Goal: Task Accomplishment & Management: Manage account settings

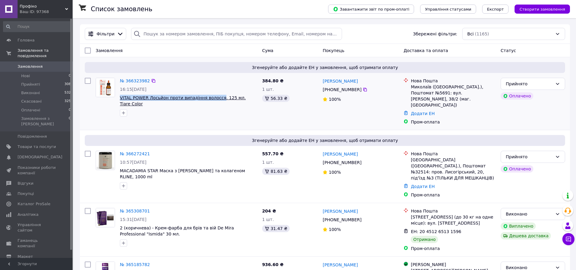
drag, startPoint x: 119, startPoint y: 97, endPoint x: 214, endPoint y: 99, distance: 94.7
click at [214, 99] on div "№ 366323982 16:15[DATE] VITAL POWER Лосьйон проти випадіння волосся. 125 мл. Ti…" at bounding box center [188, 97] width 142 height 44
click at [45, 144] on span "Товари та послуги" at bounding box center [37, 146] width 38 height 5
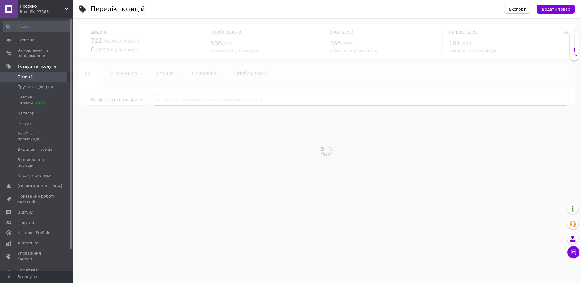
click at [268, 100] on input "text" at bounding box center [360, 100] width 416 height 12
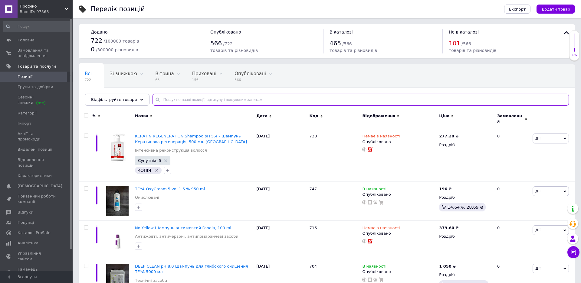
paste input "VITAL POWER Лосьйон проти випадіння волосся"
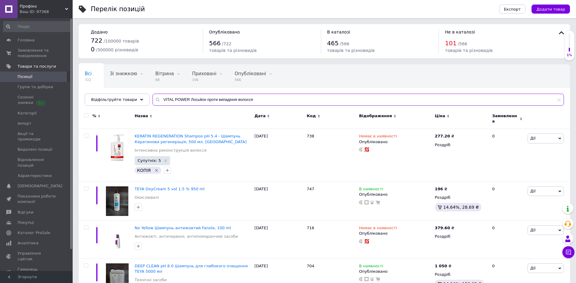
type input "VITAL POWER Лосьйон проти випадіння волосся"
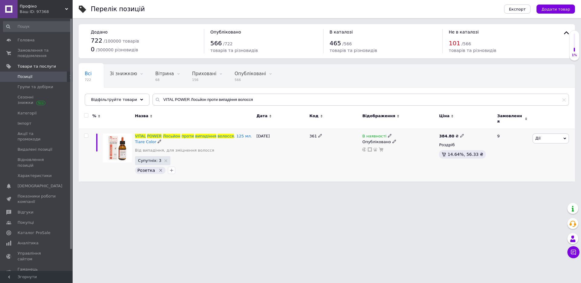
click at [460, 134] on icon at bounding box center [462, 136] width 4 height 4
click at [474, 125] on input "384.8" at bounding box center [489, 129] width 46 height 12
type input "421"
click at [472, 188] on html "Профіко Ваш ID: 97368 Сайт Профіко Кабінет покупця Перевірити стан системи Стор…" at bounding box center [290, 94] width 581 height 188
